Goal: Use online tool/utility: Utilize a website feature to perform a specific function

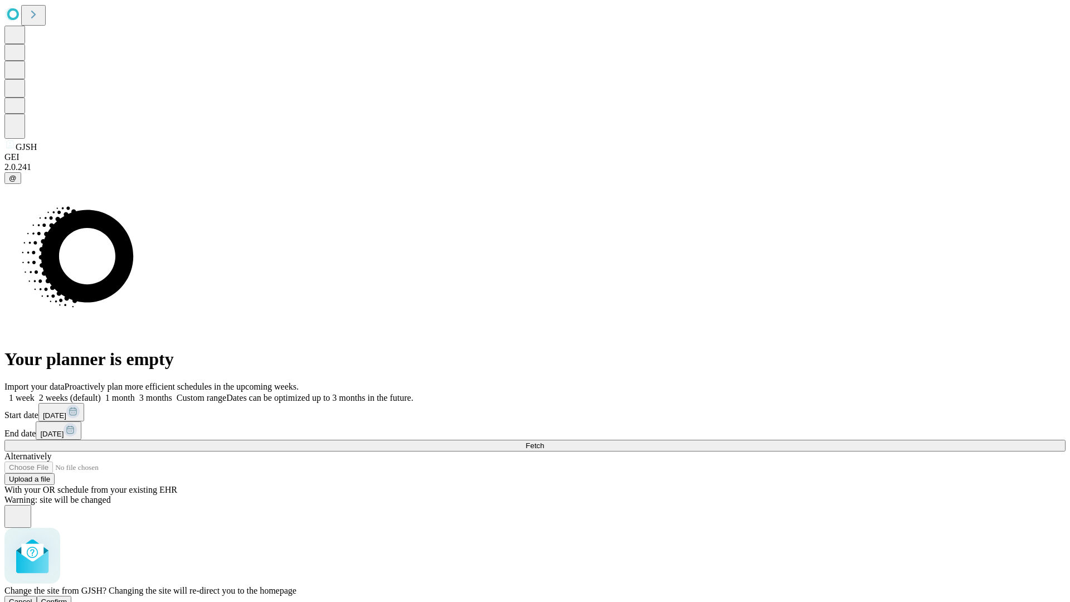
click at [67, 597] on span "Confirm" at bounding box center [54, 601] width 26 height 8
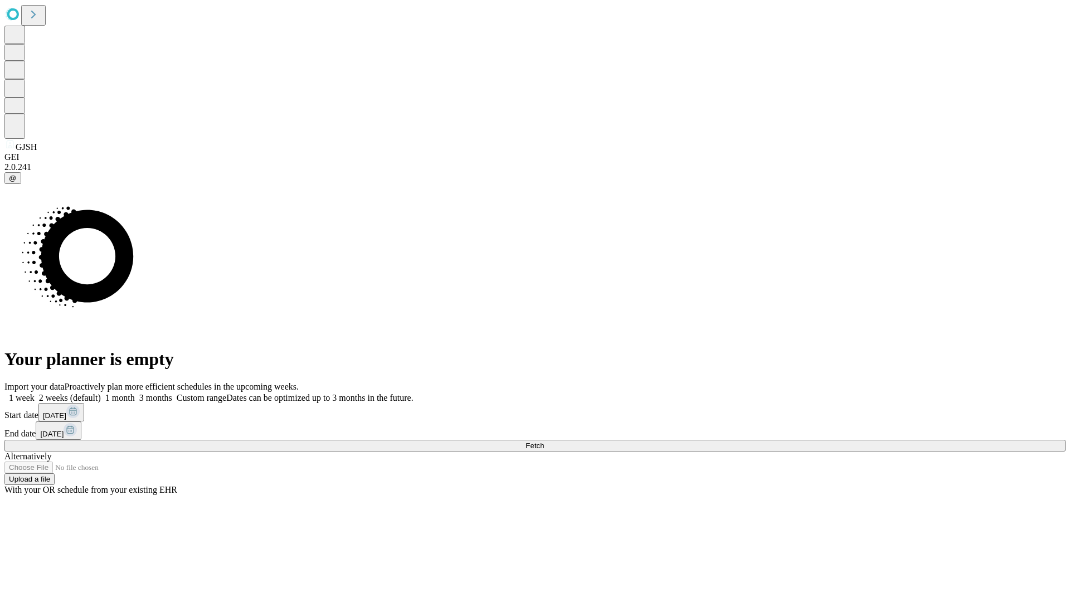
click at [135, 393] on label "1 month" at bounding box center [118, 397] width 34 height 9
click at [544, 441] on span "Fetch" at bounding box center [534, 445] width 18 height 8
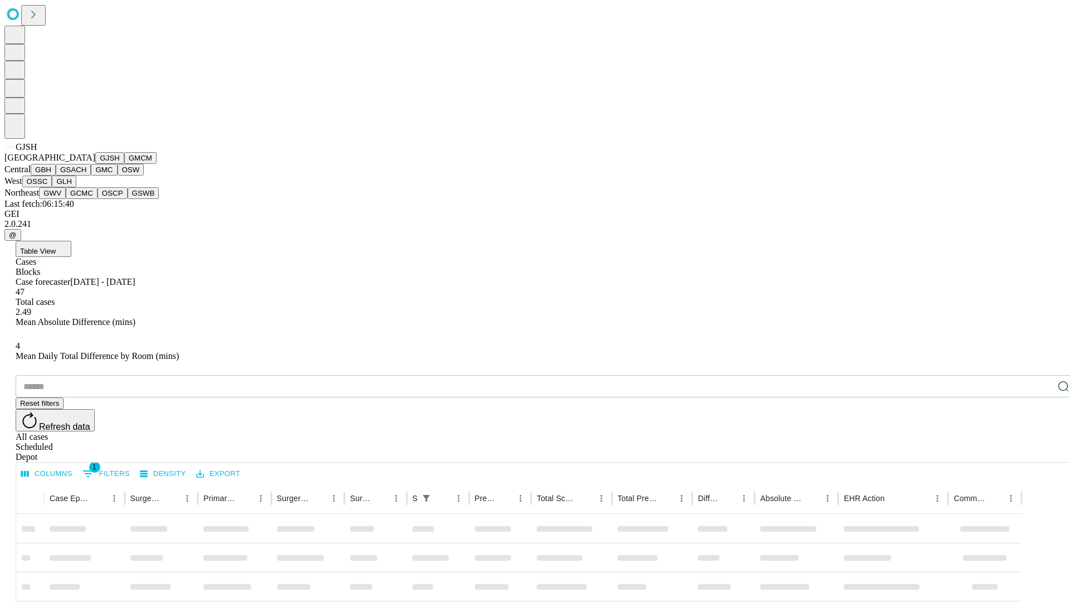
click at [124, 164] on button "GMCM" at bounding box center [140, 158] width 32 height 12
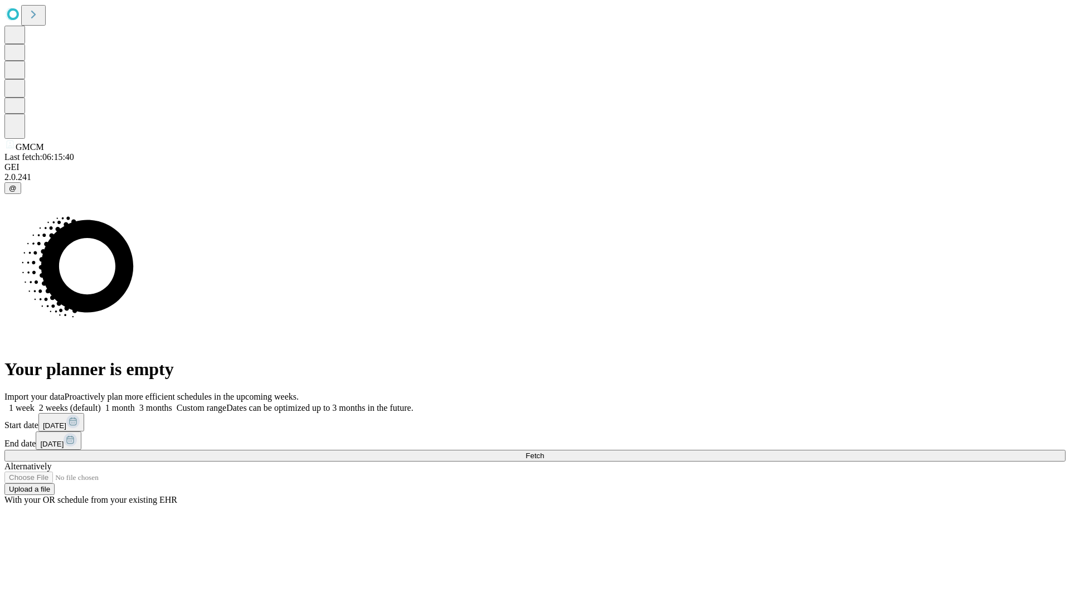
click at [135, 403] on label "1 month" at bounding box center [118, 407] width 34 height 9
click at [544, 451] on span "Fetch" at bounding box center [534, 455] width 18 height 8
click at [135, 403] on label "1 month" at bounding box center [118, 407] width 34 height 9
click at [544, 451] on span "Fetch" at bounding box center [534, 455] width 18 height 8
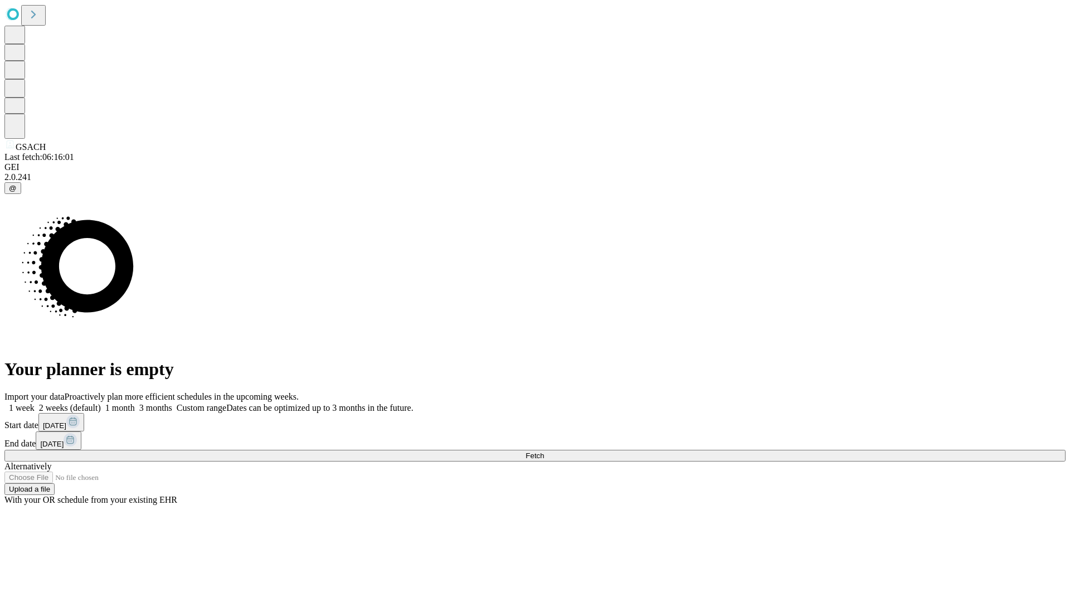
click at [544, 451] on span "Fetch" at bounding box center [534, 455] width 18 height 8
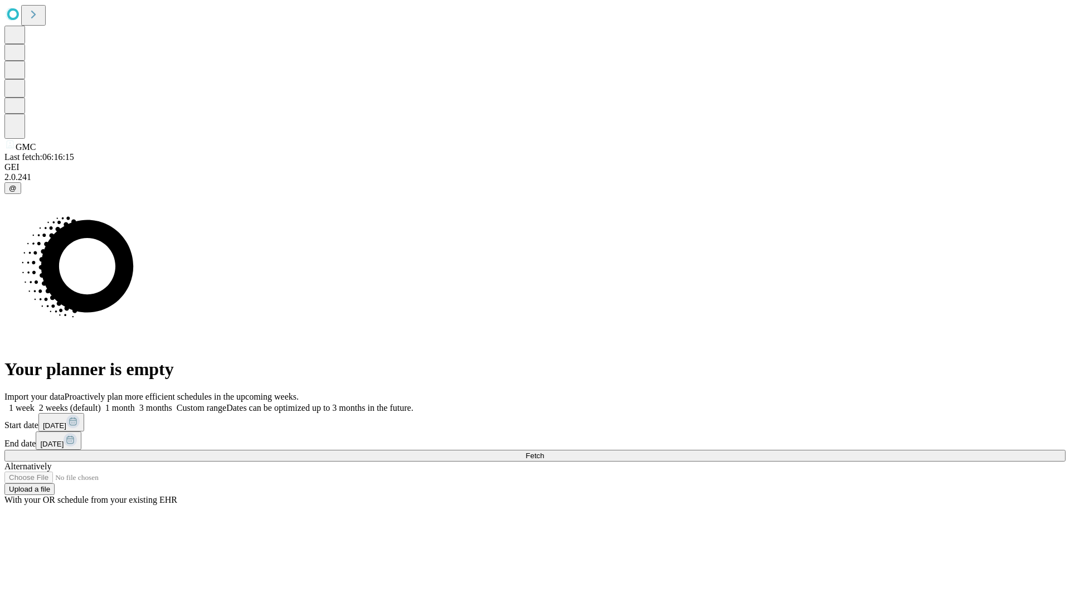
click at [135, 403] on label "1 month" at bounding box center [118, 407] width 34 height 9
click at [544, 451] on span "Fetch" at bounding box center [534, 455] width 18 height 8
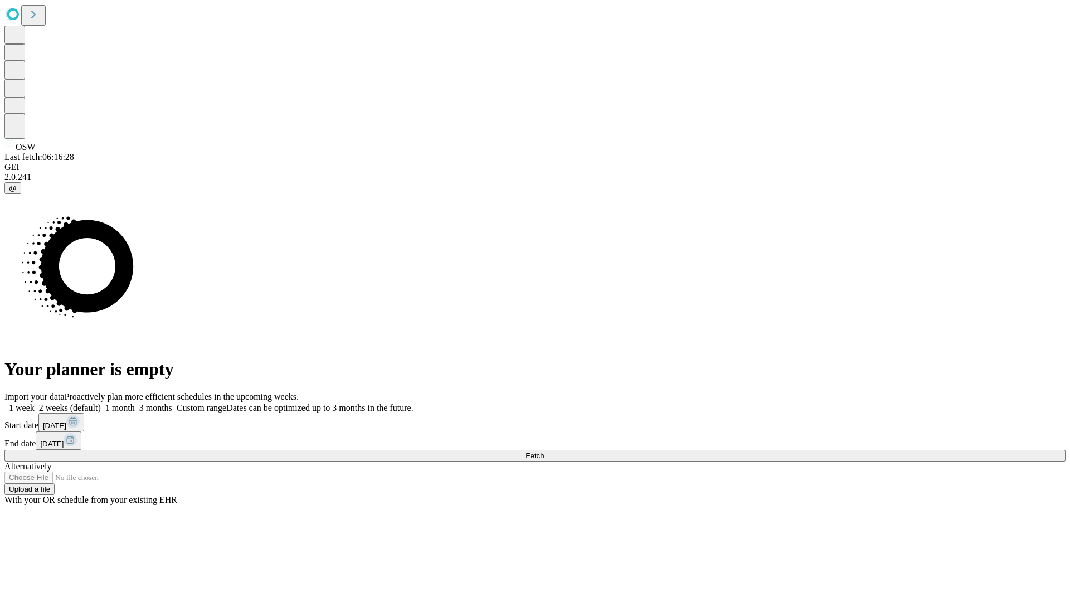
click at [135, 403] on label "1 month" at bounding box center [118, 407] width 34 height 9
click at [544, 451] on span "Fetch" at bounding box center [534, 455] width 18 height 8
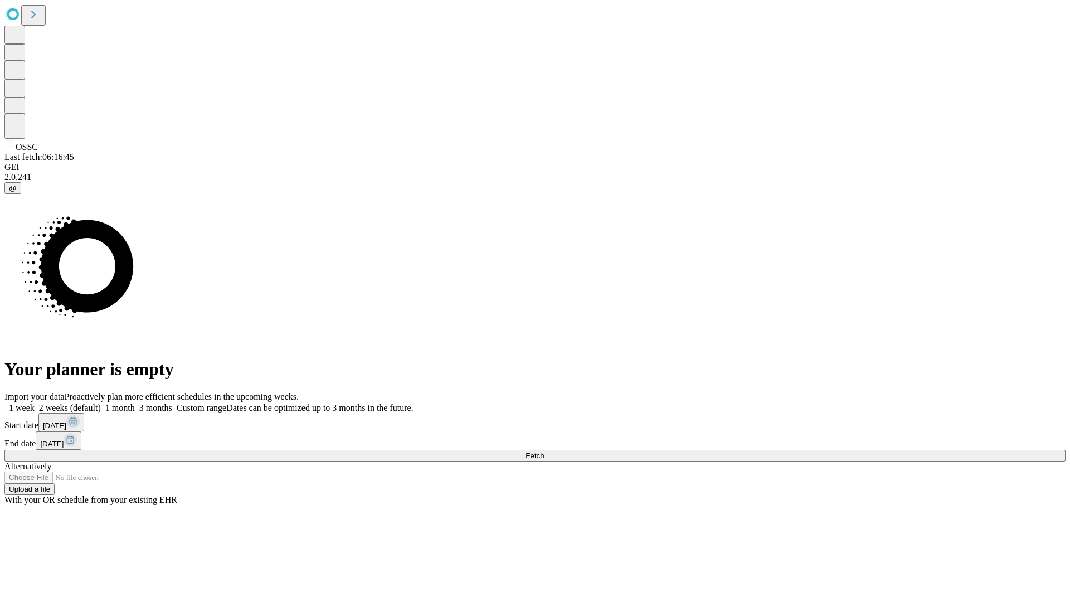
click at [135, 403] on label "1 month" at bounding box center [118, 407] width 34 height 9
click at [544, 451] on span "Fetch" at bounding box center [534, 455] width 18 height 8
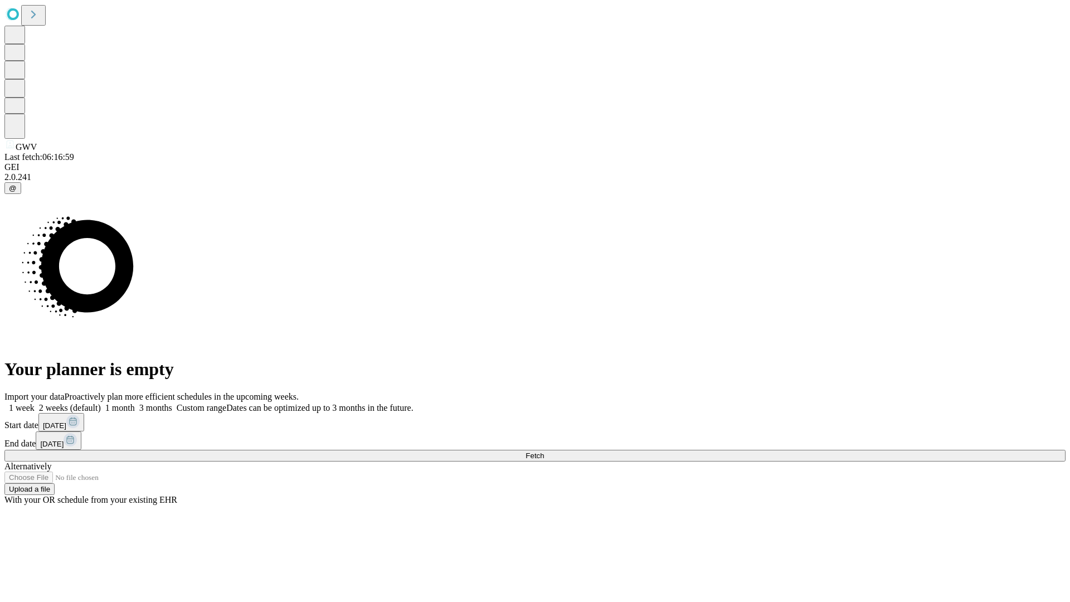
click at [135, 403] on label "1 month" at bounding box center [118, 407] width 34 height 9
click at [544, 451] on span "Fetch" at bounding box center [534, 455] width 18 height 8
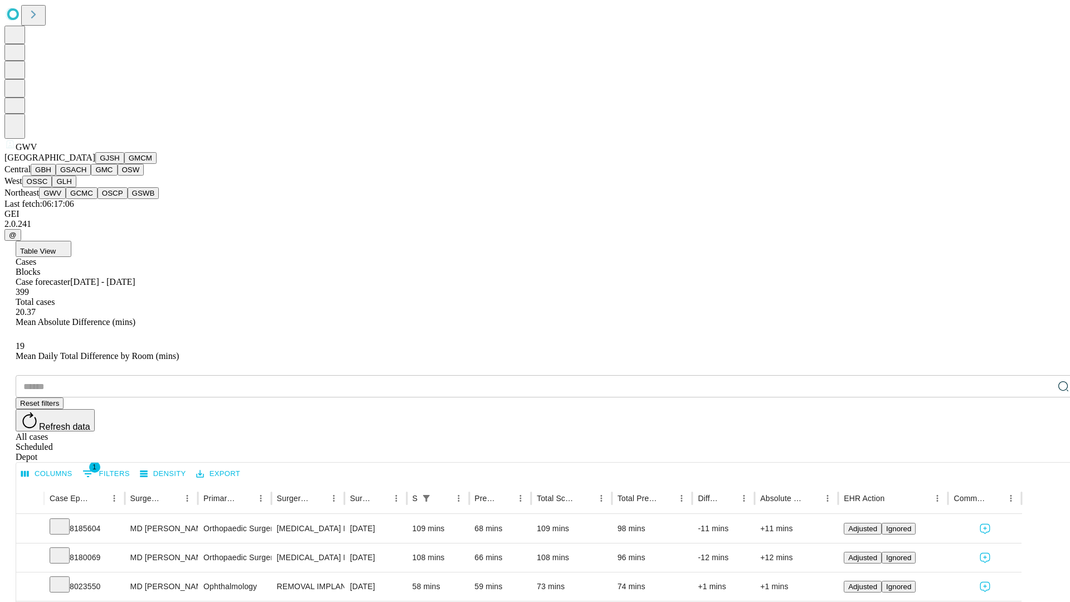
click at [86, 199] on button "GCMC" at bounding box center [82, 193] width 32 height 12
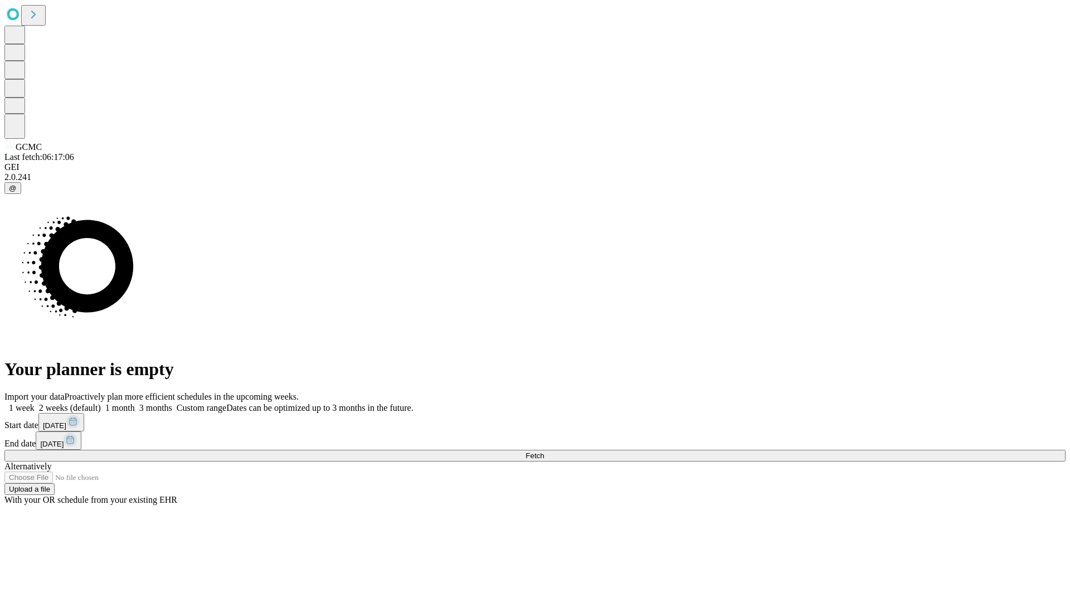
click at [135, 403] on label "1 month" at bounding box center [118, 407] width 34 height 9
click at [544, 451] on span "Fetch" at bounding box center [534, 455] width 18 height 8
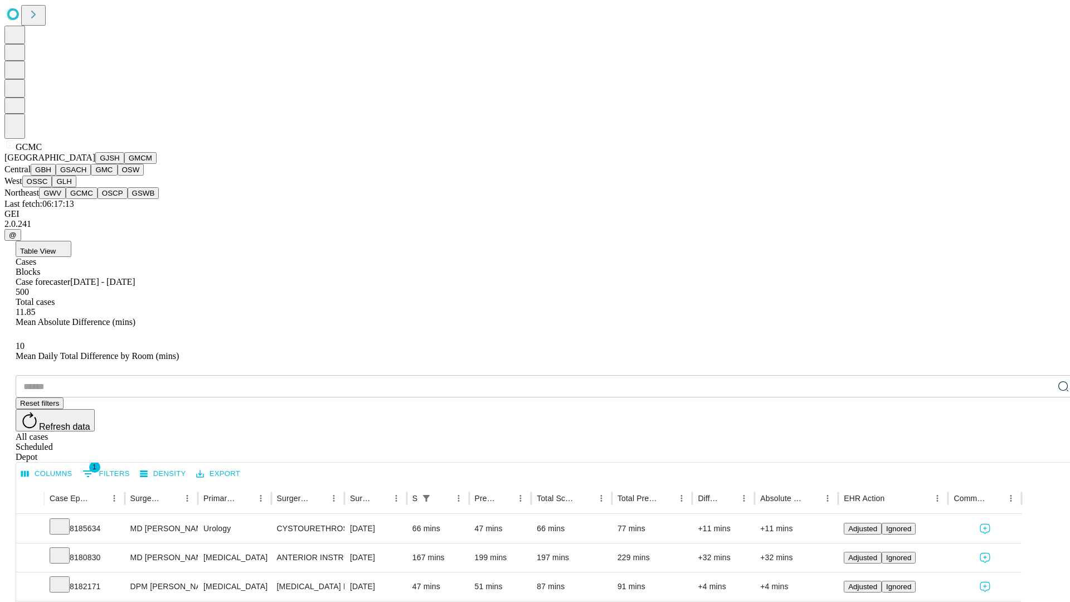
click at [98, 199] on button "OSCP" at bounding box center [113, 193] width 30 height 12
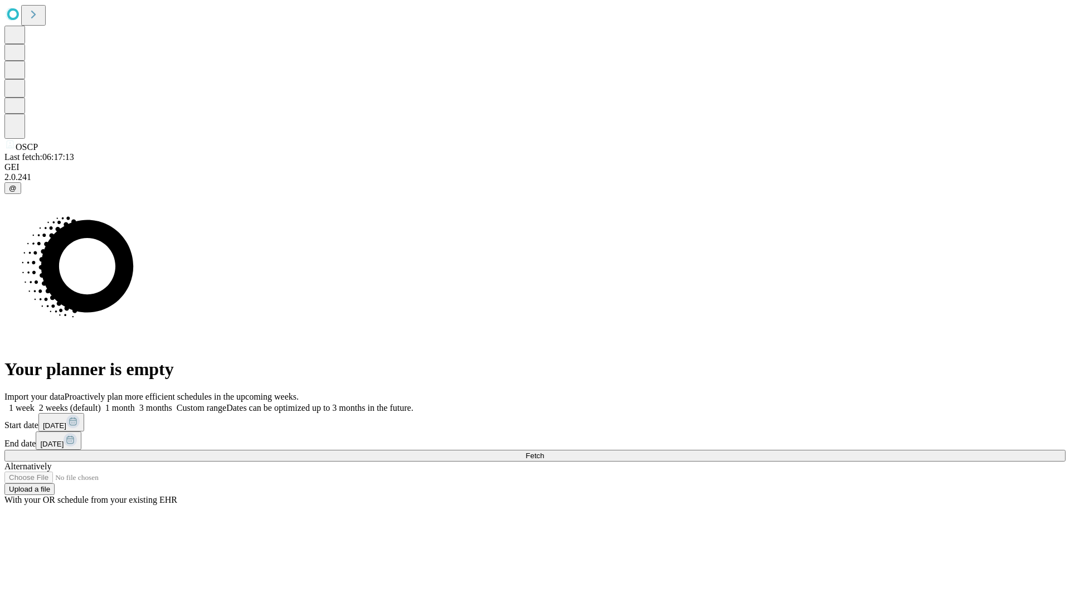
click at [135, 403] on label "1 month" at bounding box center [118, 407] width 34 height 9
click at [544, 451] on span "Fetch" at bounding box center [534, 455] width 18 height 8
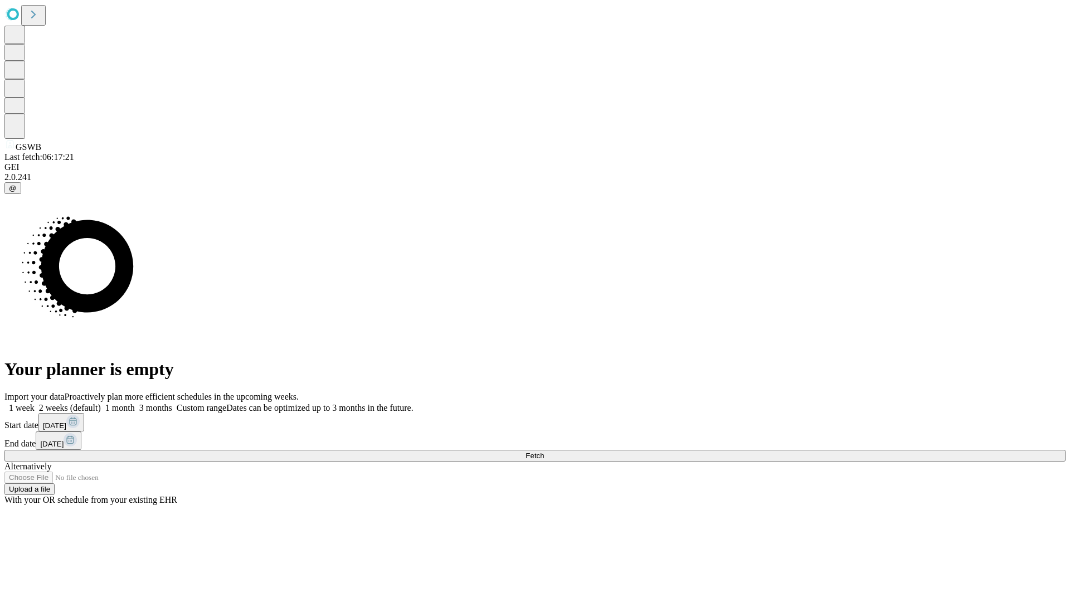
click at [544, 451] on span "Fetch" at bounding box center [534, 455] width 18 height 8
